Goal: Information Seeking & Learning: Learn about a topic

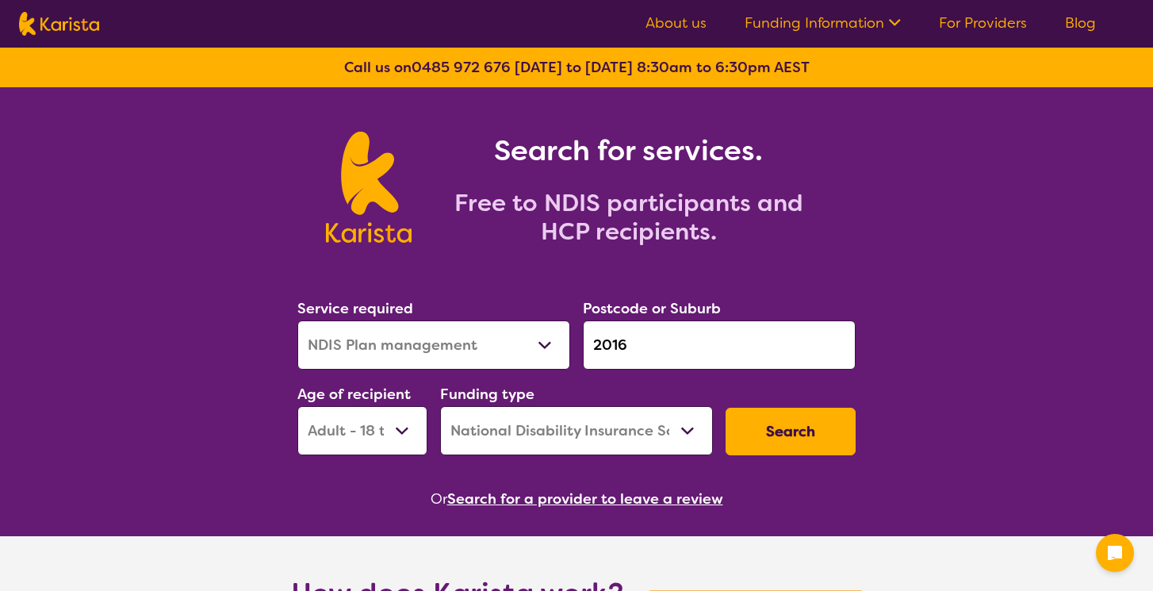
select select "NDIS Plan management"
select select "AD"
select select "NDIS"
click at [785, 437] on button "Search" at bounding box center [791, 432] width 130 height 48
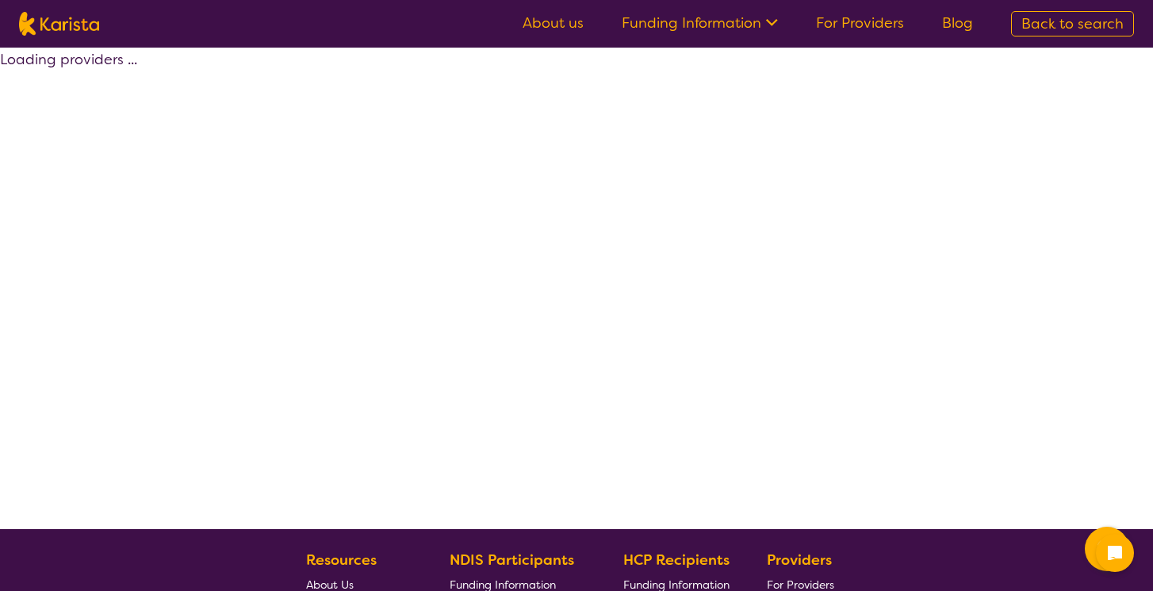
select select "by_score"
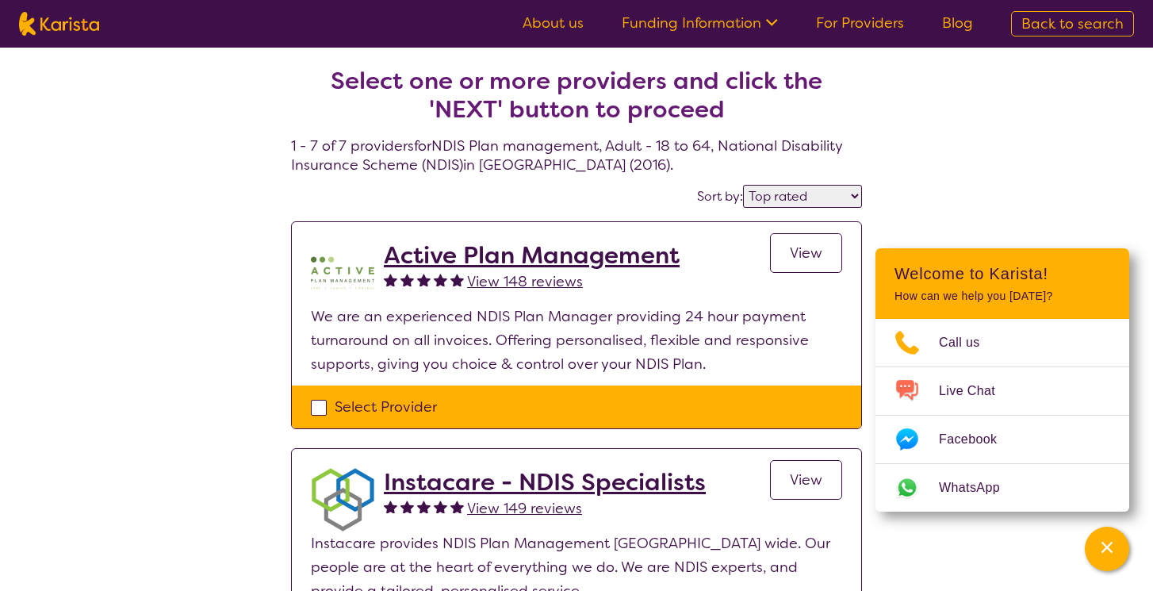
click at [802, 248] on span "View" at bounding box center [806, 252] width 33 height 19
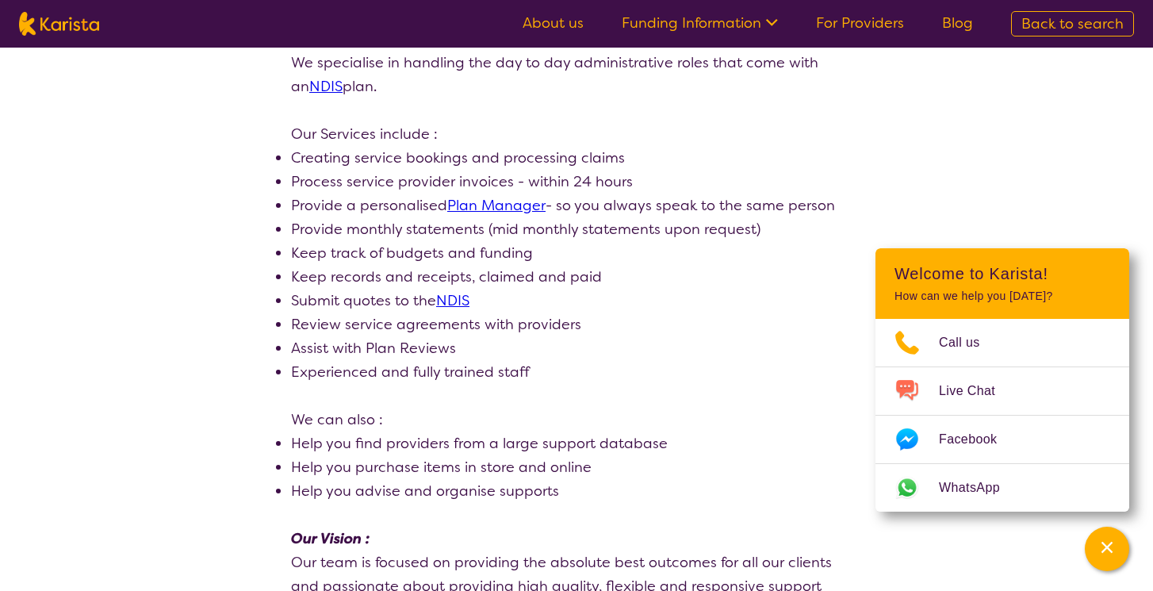
scroll to position [319, 0]
